Goal: Task Accomplishment & Management: Use online tool/utility

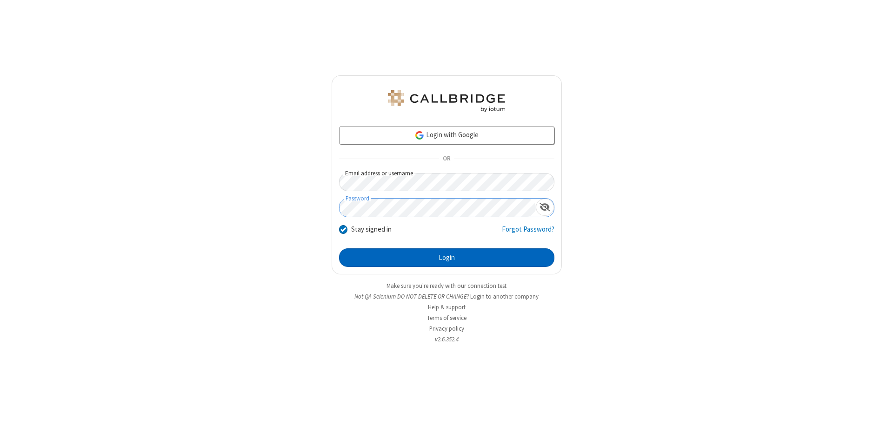
click at [447, 258] on button "Login" at bounding box center [446, 257] width 215 height 19
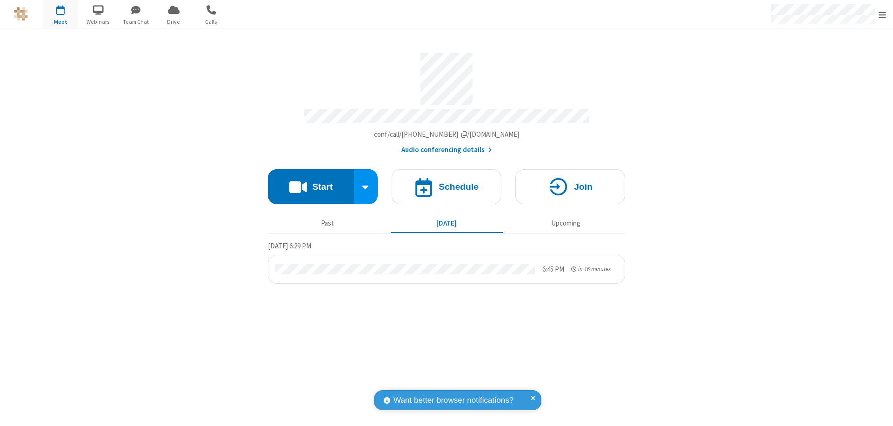
click at [311, 182] on button "Start" at bounding box center [311, 186] width 86 height 35
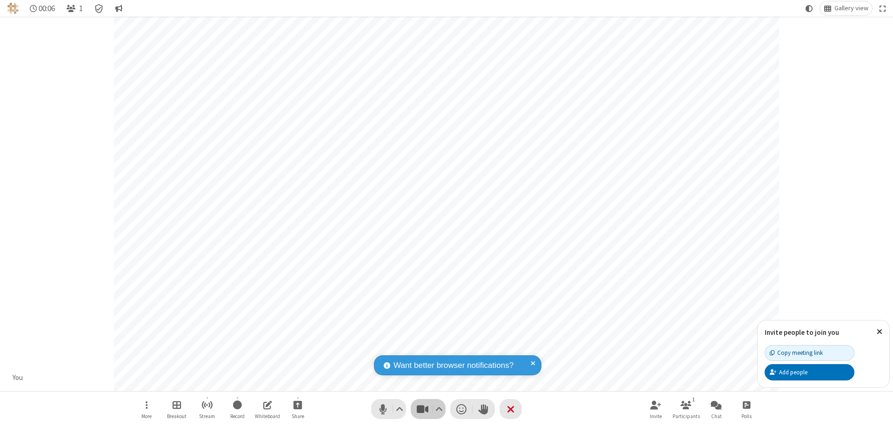
click at [422, 409] on span "Stop video (⌘+Shift+V)" at bounding box center [422, 408] width 14 height 13
click at [422, 409] on span "Start video (⌘+Shift+V)" at bounding box center [422, 408] width 14 height 13
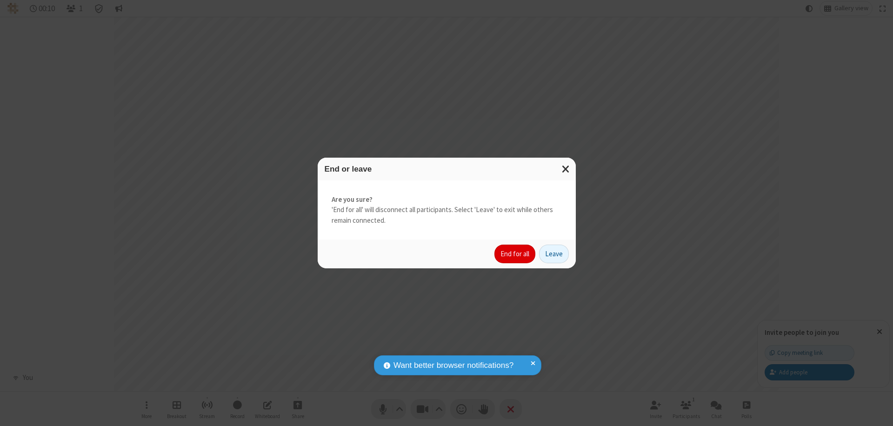
click at [515, 254] on button "End for all" at bounding box center [514, 254] width 41 height 19
